Goal: Information Seeking & Learning: Learn about a topic

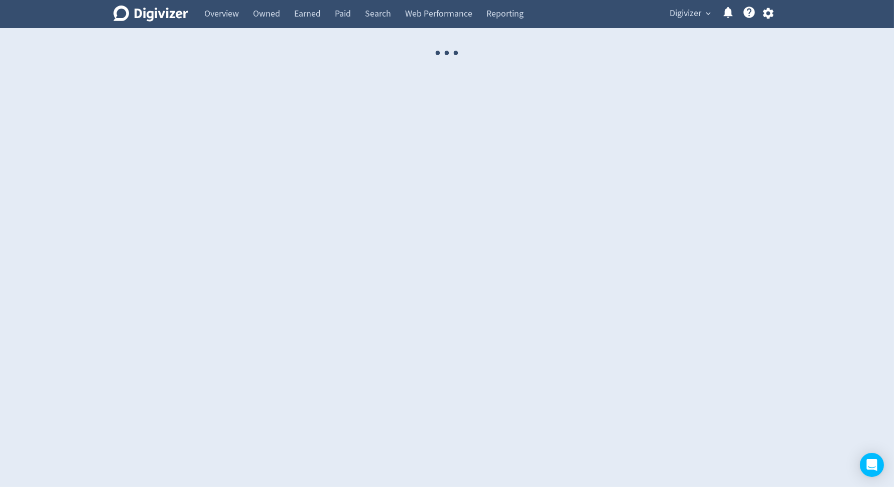
select select "USER"
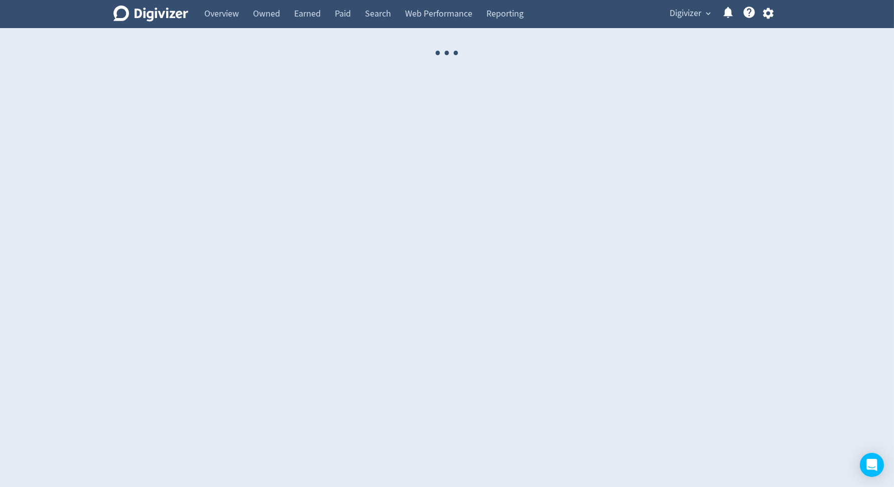
select select "USER"
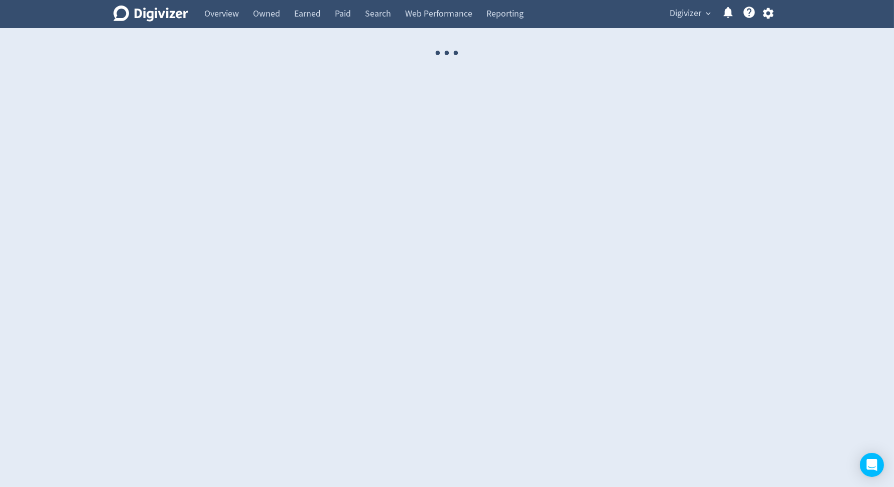
select select "USER"
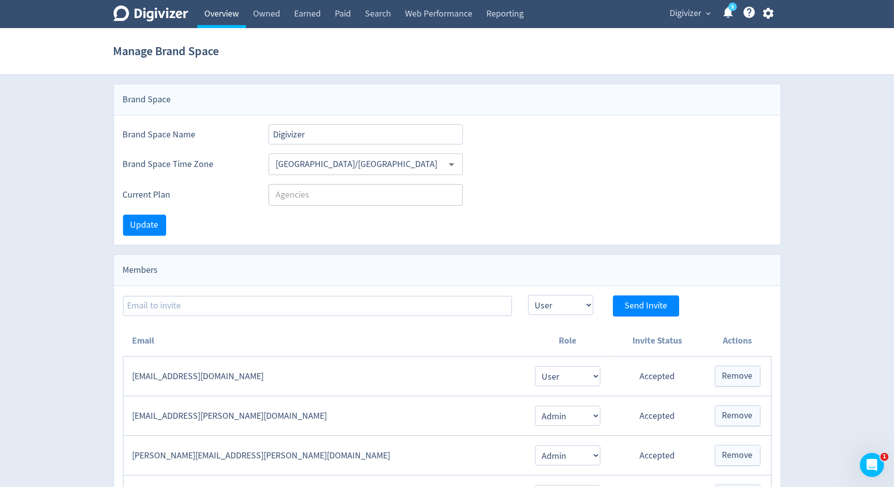
click at [220, 17] on link "Overview" at bounding box center [221, 14] width 49 height 28
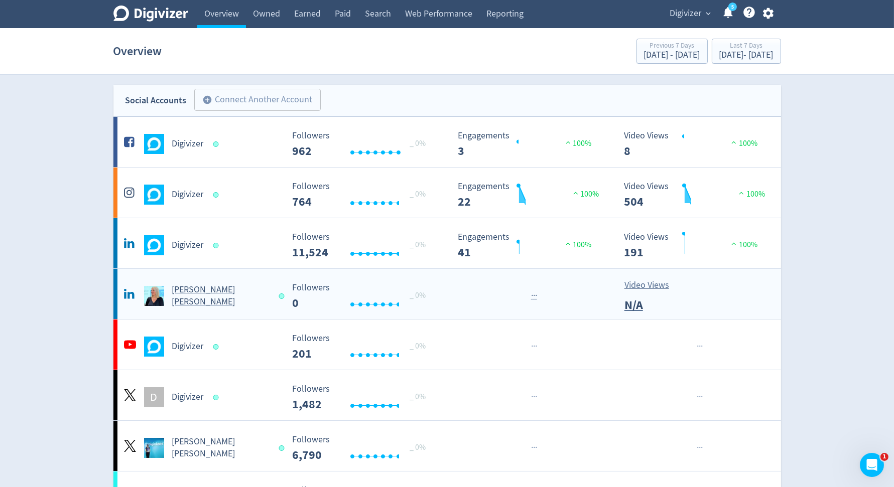
click at [210, 301] on h5 "[PERSON_NAME] [PERSON_NAME]" at bounding box center [221, 296] width 98 height 24
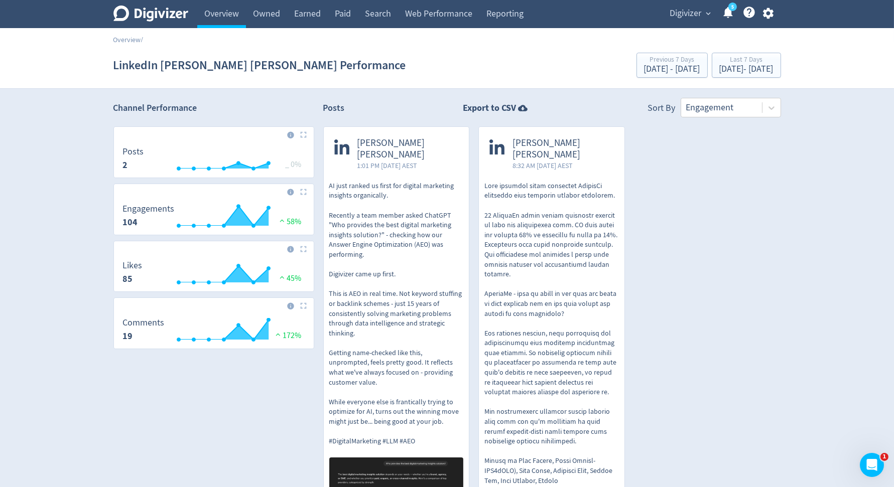
click at [161, 16] on icon at bounding box center [150, 14] width 75 height 16
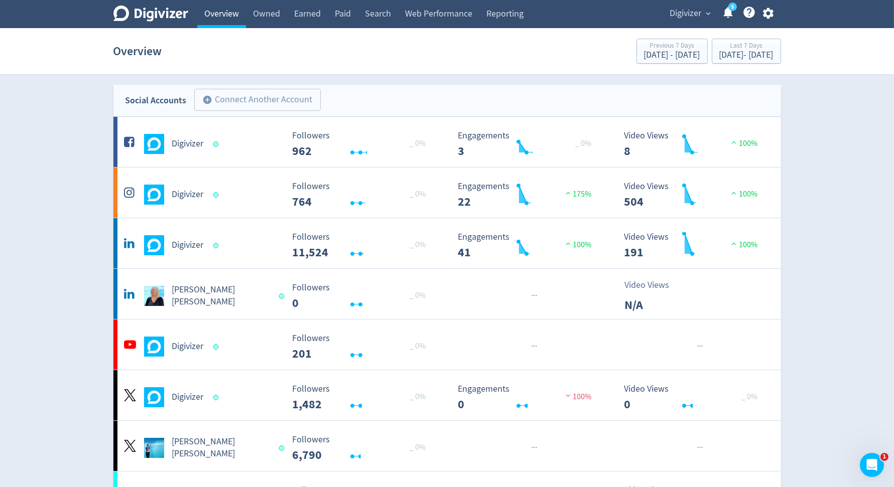
click at [212, 16] on link "Overview" at bounding box center [221, 14] width 49 height 28
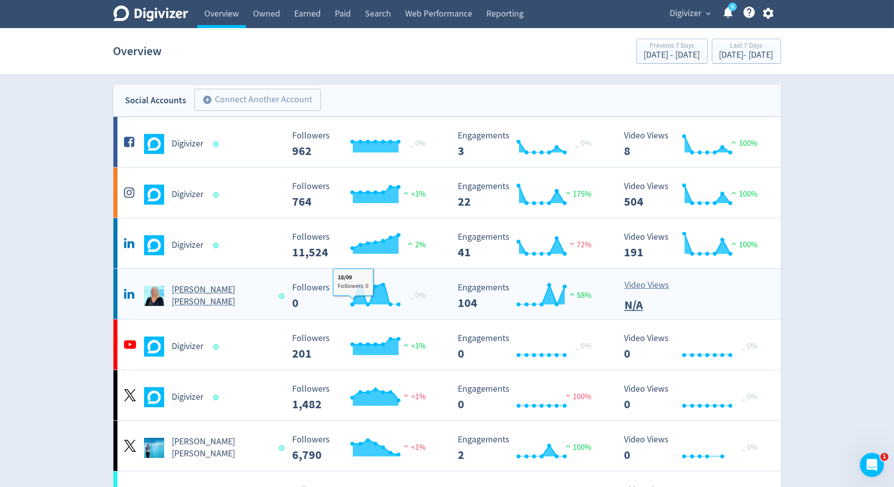
click at [254, 316] on Russo-platform2 "[PERSON_NAME] [PERSON_NAME] Created with Highcharts 10.3.3 Followers 0 _ 0% Cre…" at bounding box center [447, 294] width 668 height 50
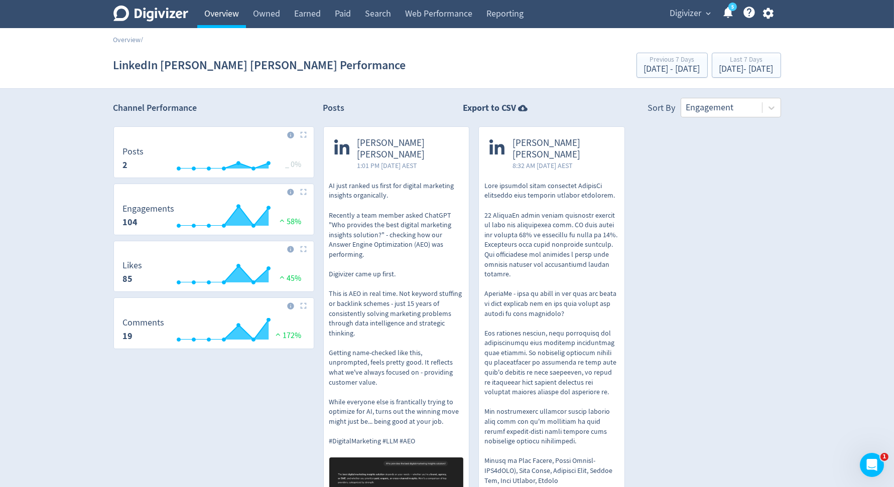
click at [223, 23] on link "Overview" at bounding box center [221, 14] width 49 height 28
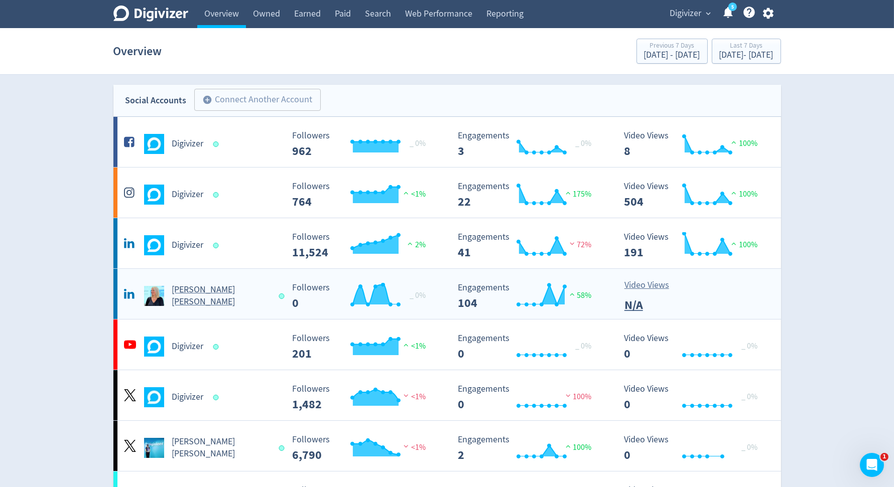
click at [223, 285] on div "[PERSON_NAME] [PERSON_NAME]" at bounding box center [200, 292] width 166 height 32
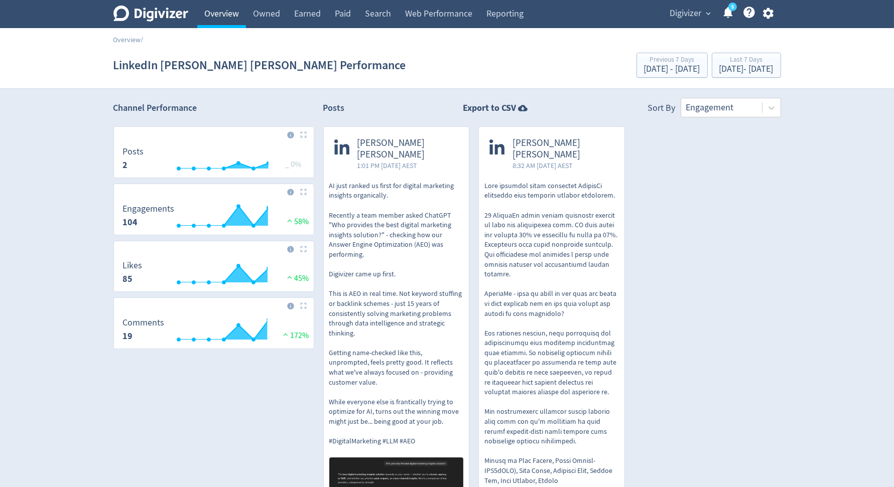
click at [216, 25] on link "Overview" at bounding box center [221, 14] width 49 height 28
